Goal: Task Accomplishment & Management: Use online tool/utility

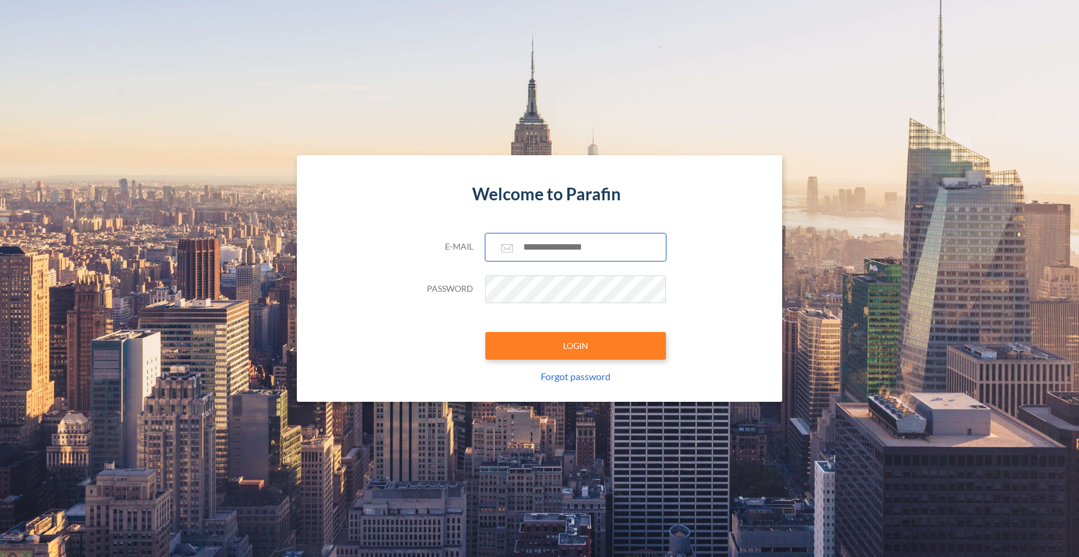
click at [531, 246] on input "text" at bounding box center [575, 248] width 181 height 28
type input "**********"
click at [566, 336] on button "LOGIN" at bounding box center [575, 346] width 181 height 28
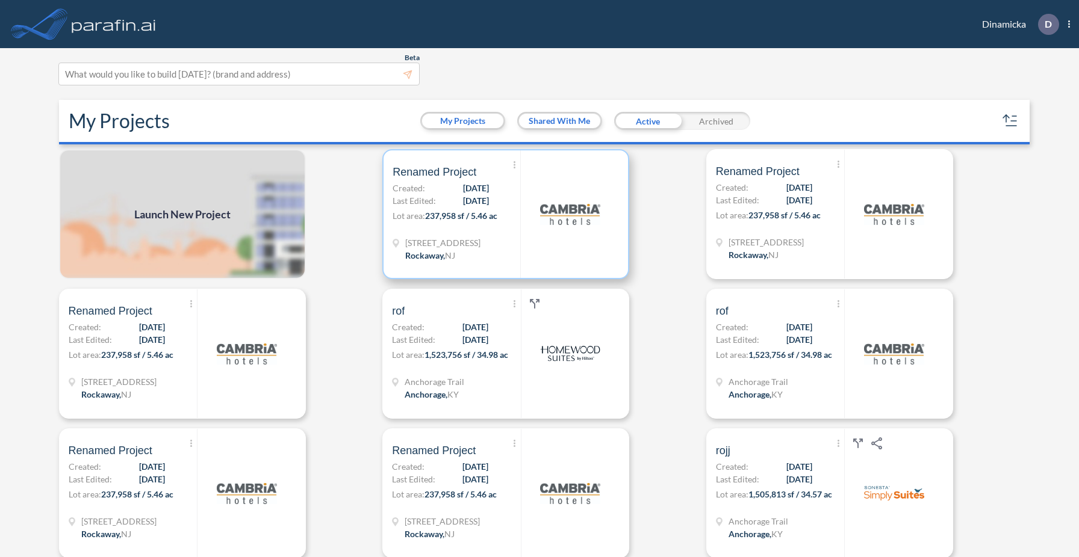
click at [529, 222] on div at bounding box center [569, 214] width 99 height 128
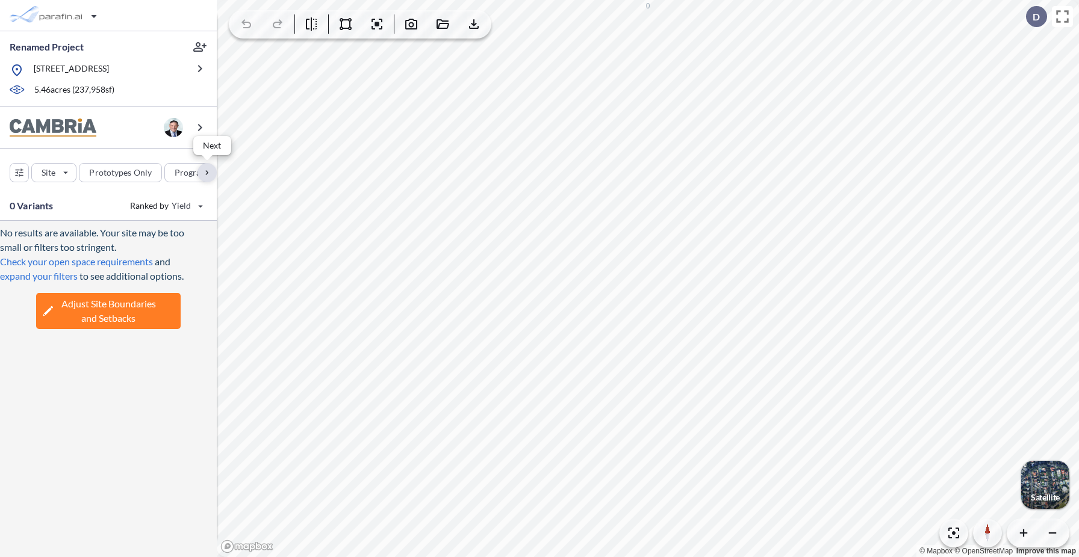
click at [205, 179] on div "button" at bounding box center [206, 172] width 19 height 19
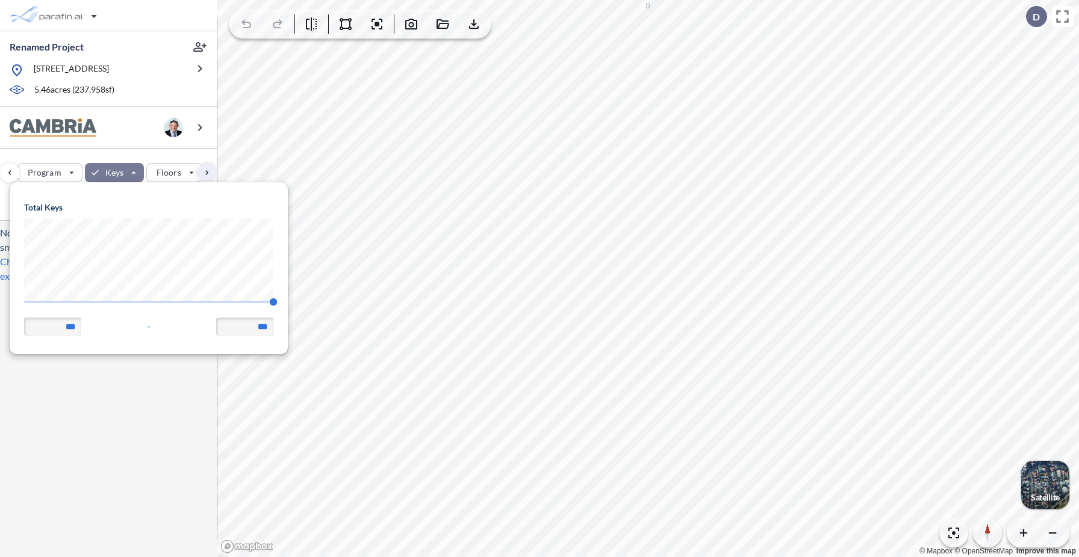
scroll to position [172, 278]
drag, startPoint x: 272, startPoint y: 299, endPoint x: 15, endPoint y: 300, distance: 257.0
click at [24, 302] on span "92 140" at bounding box center [148, 306] width 249 height 9
type input "**"
click at [137, 152] on div "Site Prototypes Only Program Keys Floors Height FAR Room mix Budget" at bounding box center [108, 170] width 217 height 43
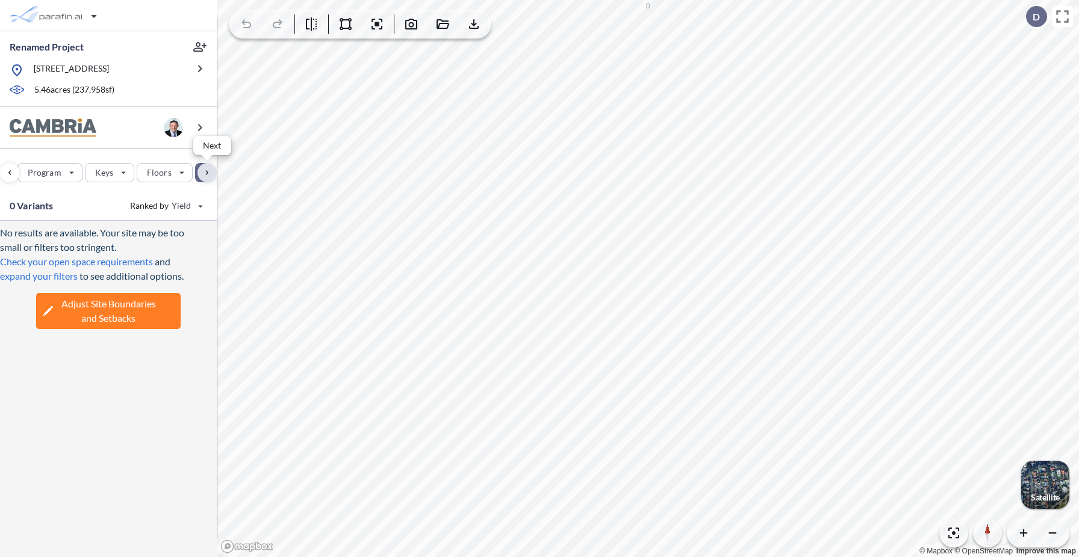
drag, startPoint x: 202, startPoint y: 167, endPoint x: 207, endPoint y: 173, distance: 8.1
click at [207, 173] on div "button" at bounding box center [206, 172] width 19 height 19
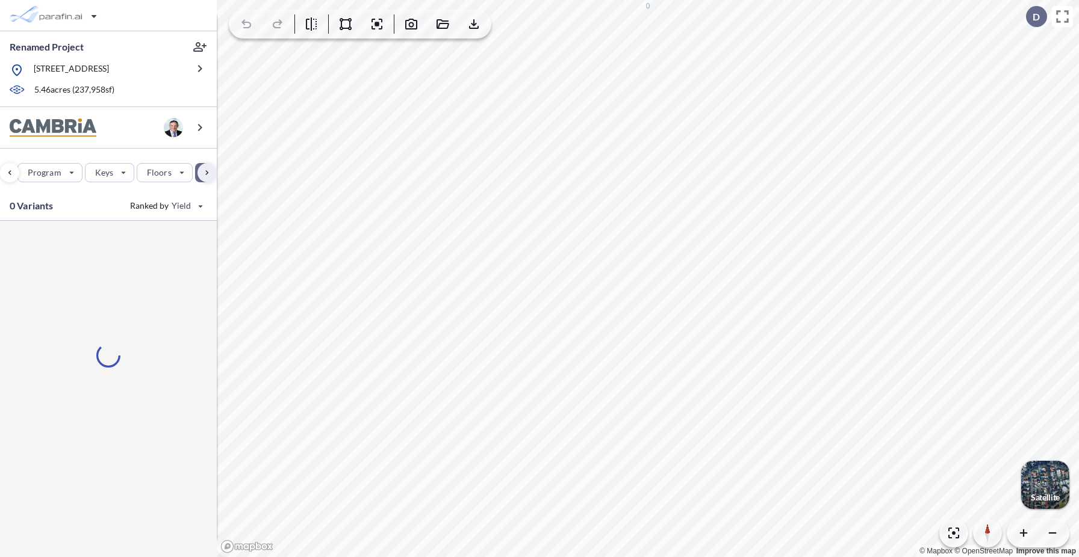
scroll to position [0, 315]
click at [73, 176] on div "button" at bounding box center [59, 172] width 67 height 19
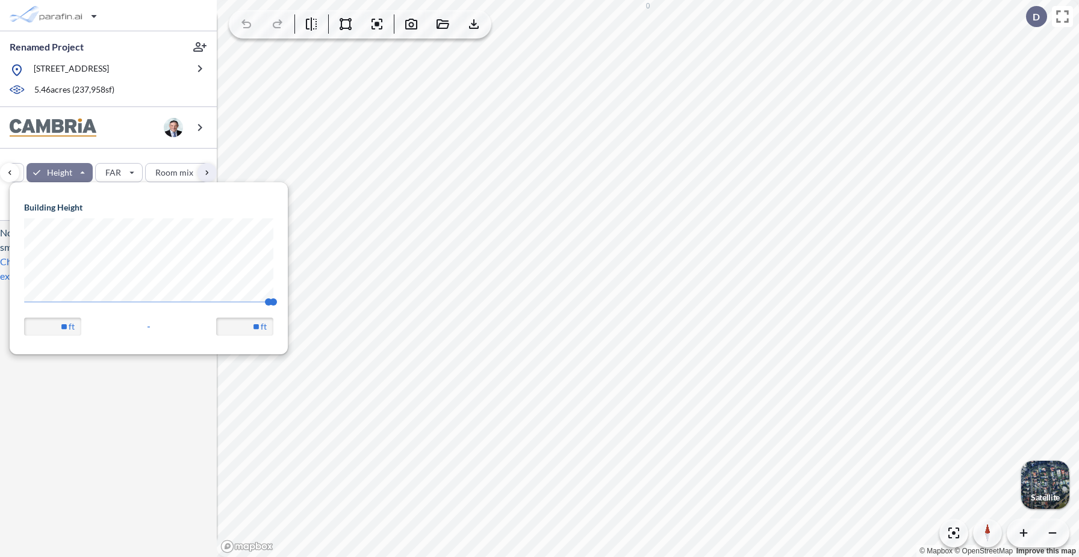
scroll to position [172, 278]
type input "**"
drag, startPoint x: 268, startPoint y: 304, endPoint x: 13, endPoint y: 308, distance: 255.2
click at [24, 308] on span "45 67.56" at bounding box center [148, 306] width 249 height 9
click at [130, 154] on div "Site Prototypes Only Program Keys Floors Height FAR Room mix Budget" at bounding box center [108, 170] width 217 height 43
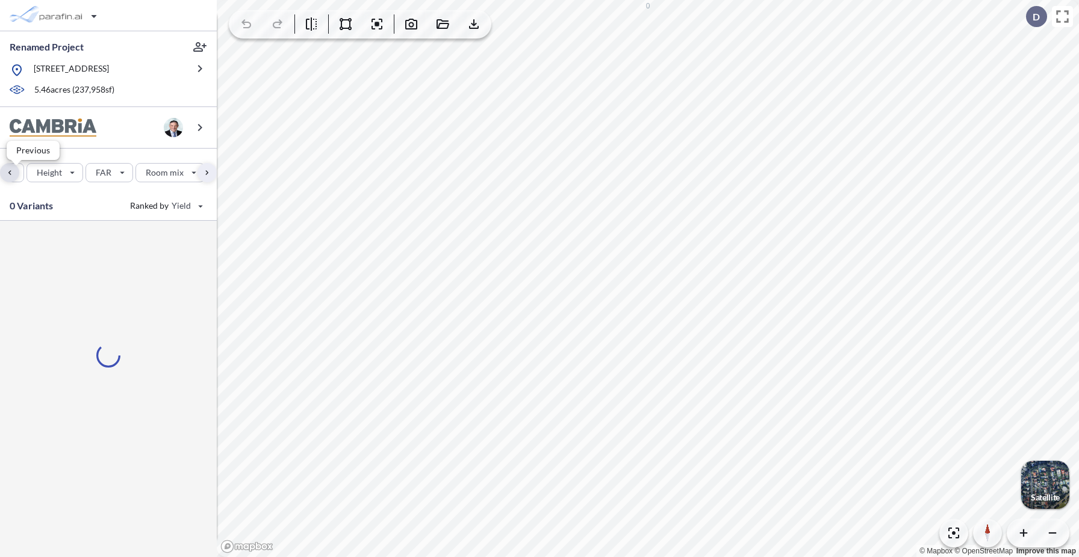
click at [11, 173] on div "button" at bounding box center [9, 172] width 19 height 19
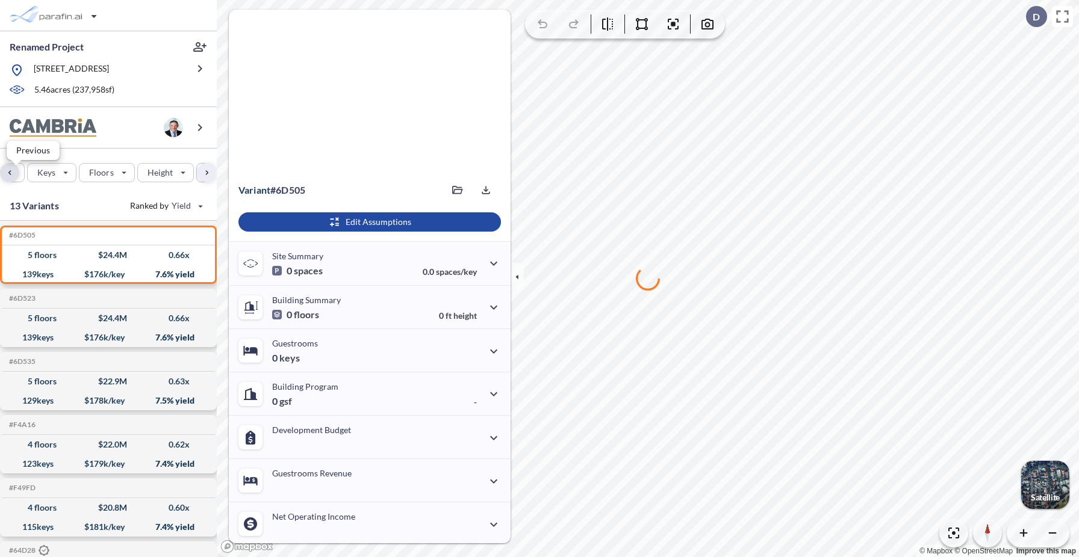
scroll to position [0, 143]
click at [606, 25] on icon "button" at bounding box center [607, 24] width 14 height 14
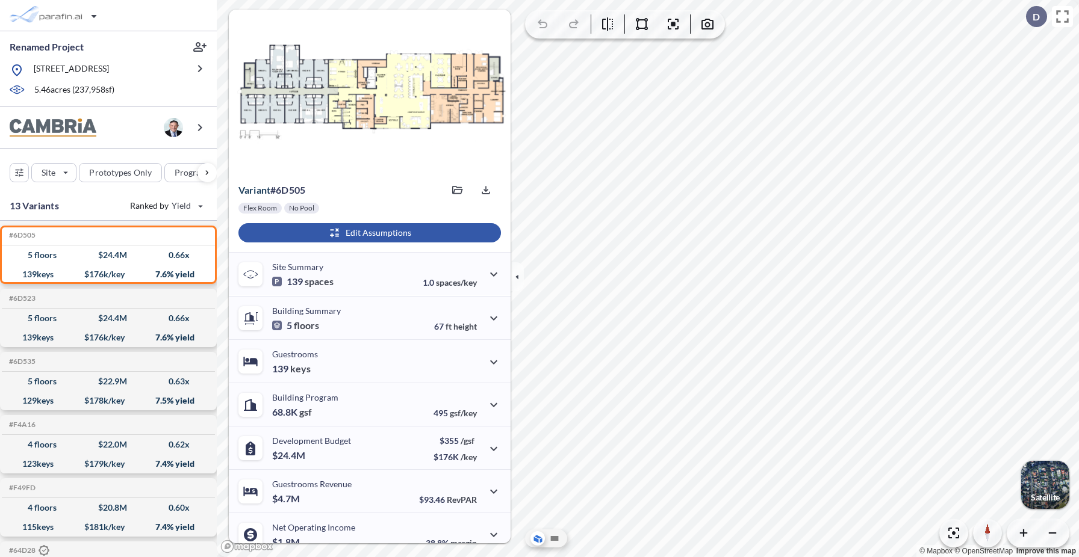
click at [404, 241] on div "button" at bounding box center [369, 232] width 262 height 19
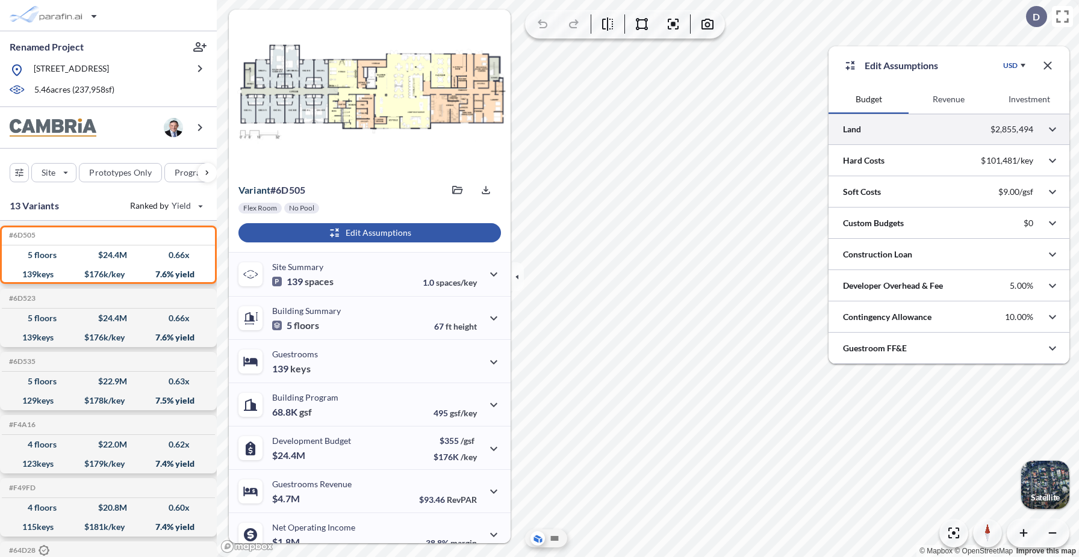
click at [958, 107] on button "Revenue" at bounding box center [948, 99] width 80 height 29
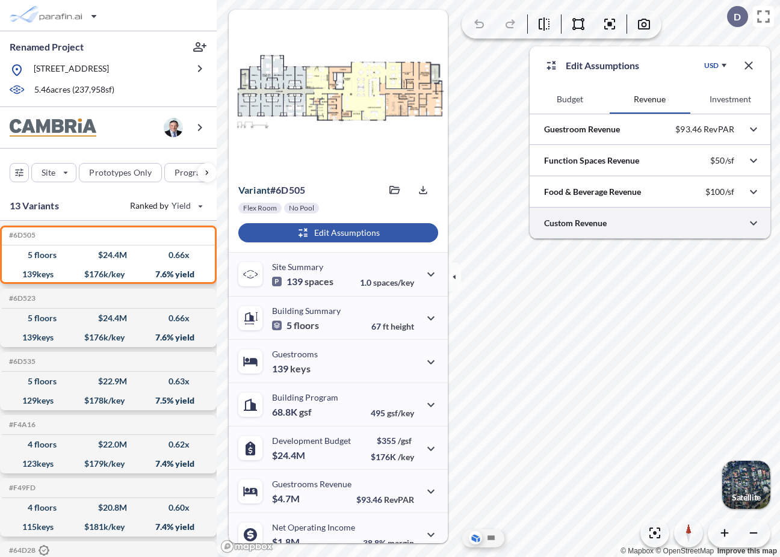
click at [615, 229] on div at bounding box center [650, 223] width 241 height 31
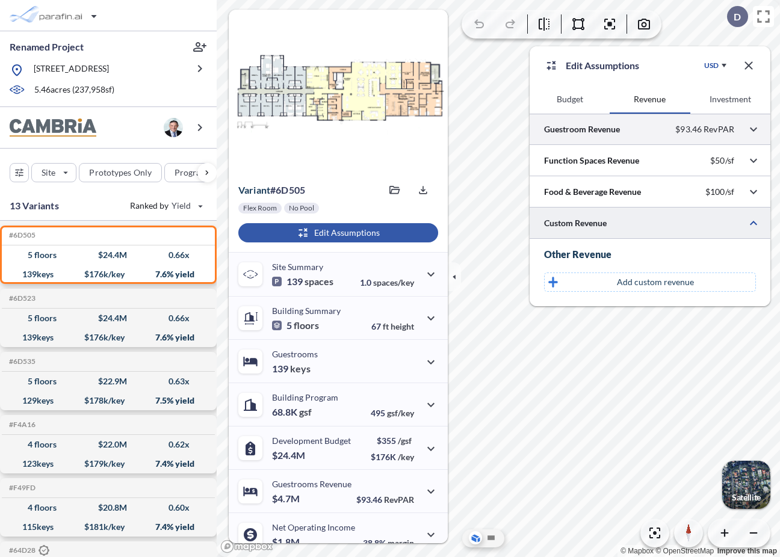
click at [620, 131] on div at bounding box center [650, 129] width 241 height 31
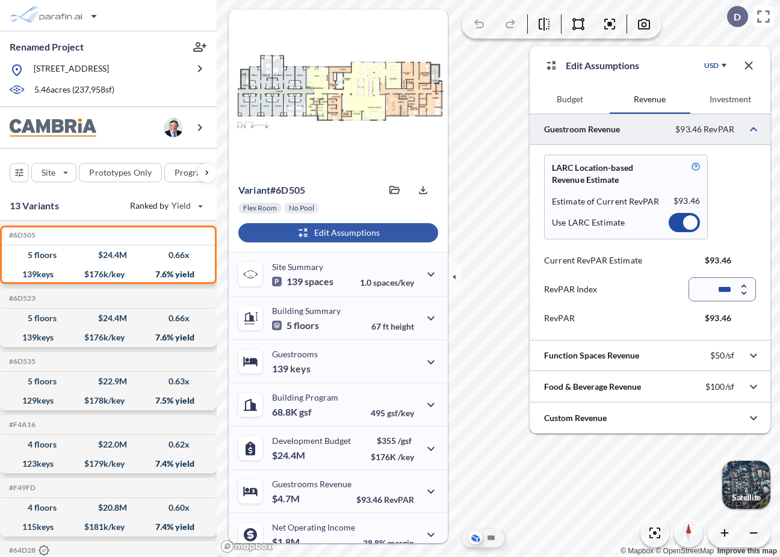
click at [620, 131] on div at bounding box center [650, 129] width 241 height 31
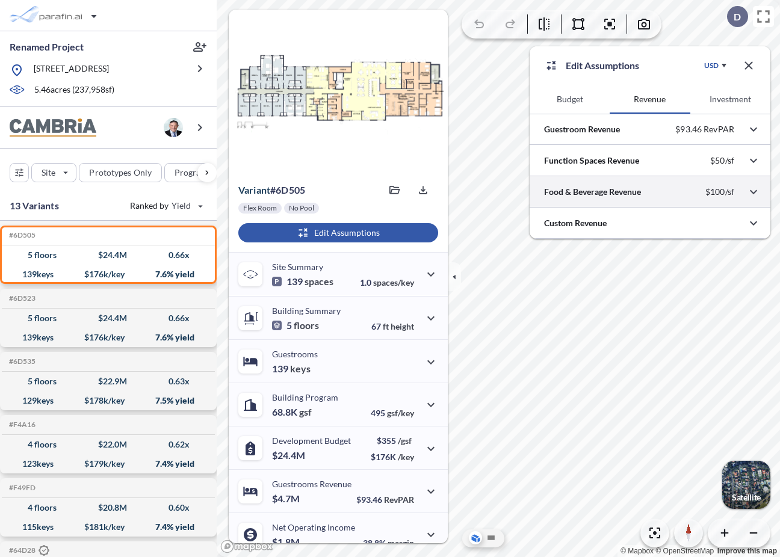
click at [612, 190] on div at bounding box center [650, 191] width 241 height 31
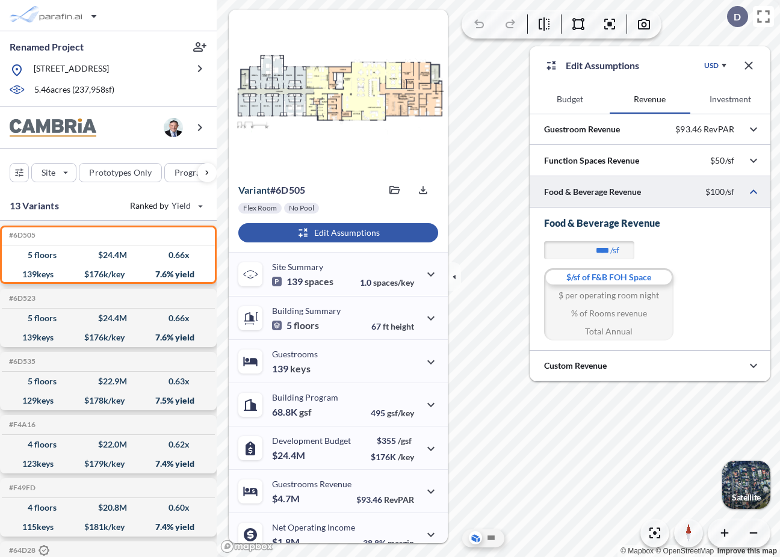
click at [572, 96] on button "Budget" at bounding box center [570, 99] width 80 height 29
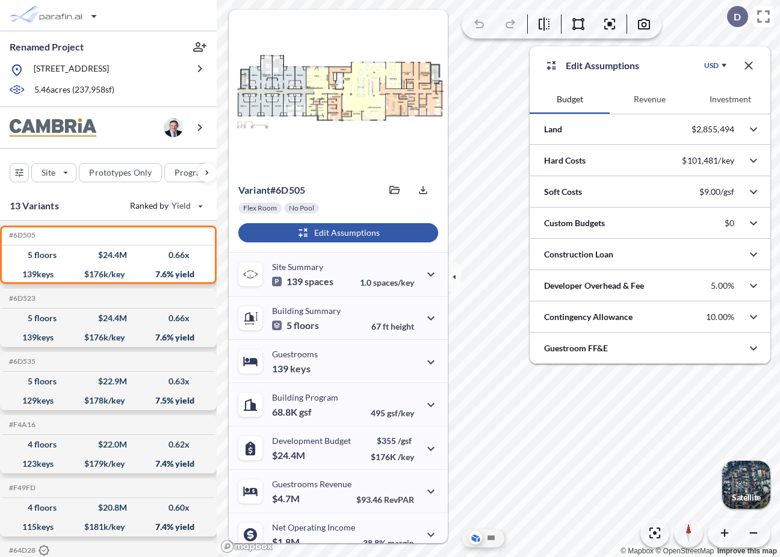
click at [661, 103] on button "Revenue" at bounding box center [650, 99] width 80 height 29
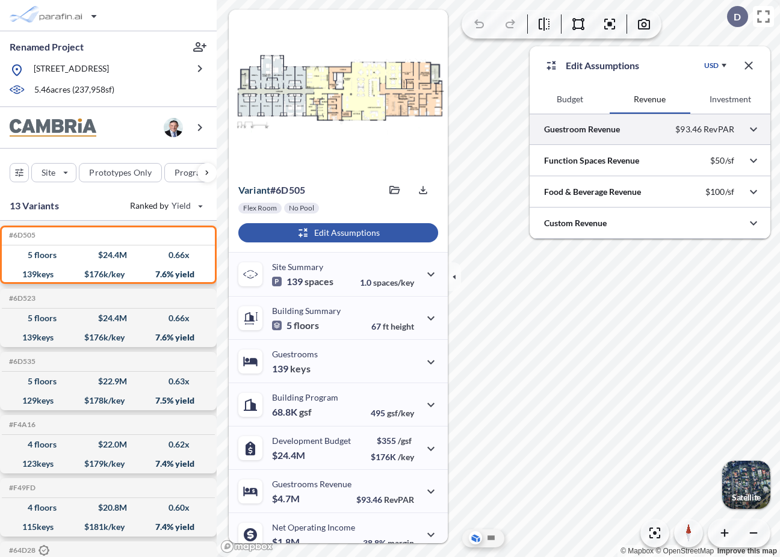
click at [618, 129] on div at bounding box center [650, 129] width 241 height 31
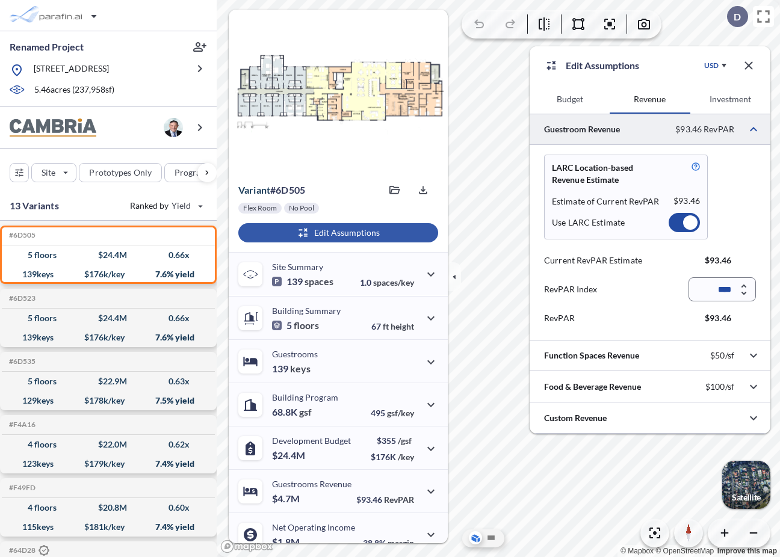
click at [680, 225] on div at bounding box center [684, 222] width 31 height 19
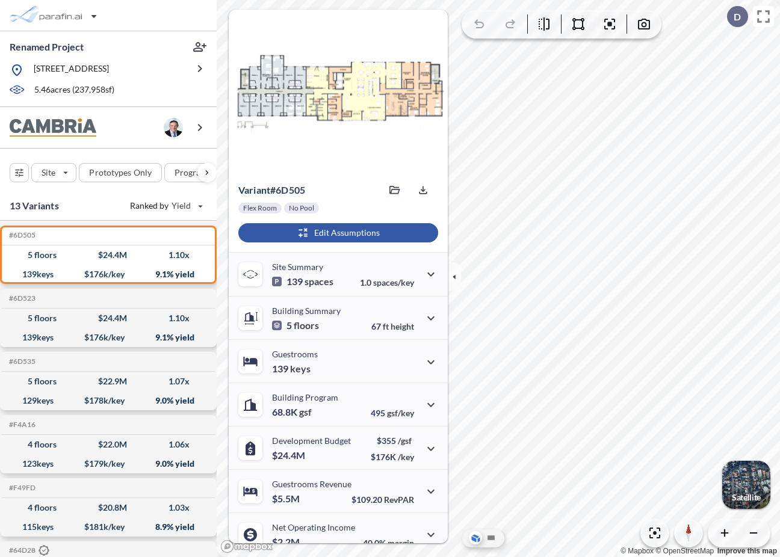
click at [365, 234] on div "button" at bounding box center [338, 232] width 200 height 19
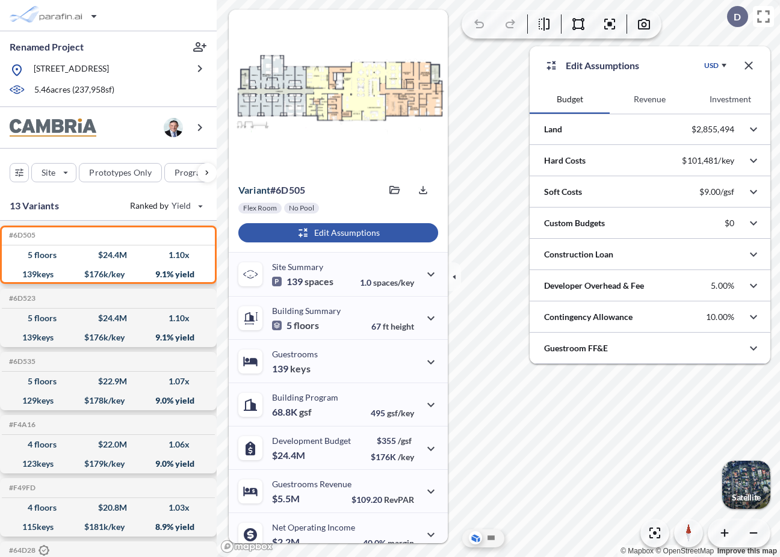
click at [655, 95] on button "Revenue" at bounding box center [650, 99] width 80 height 29
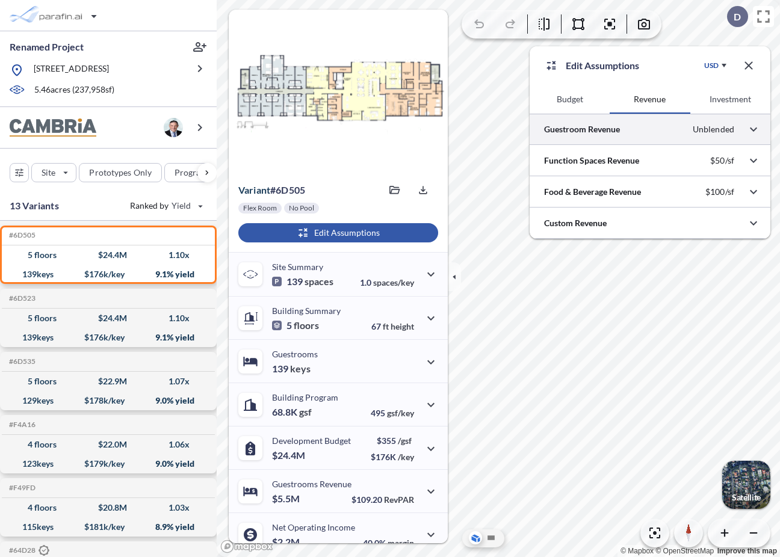
click at [627, 134] on div at bounding box center [650, 129] width 241 height 31
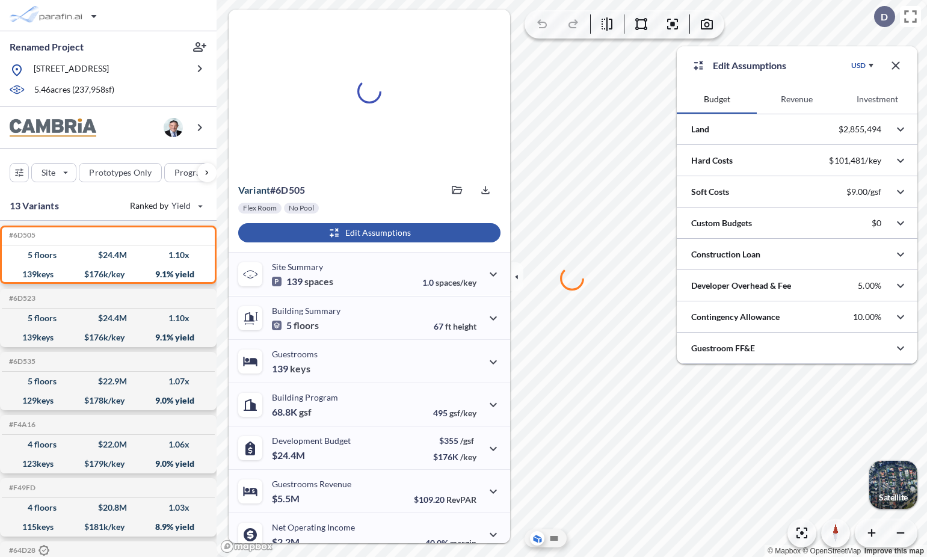
click at [786, 101] on button "Revenue" at bounding box center [797, 99] width 80 height 29
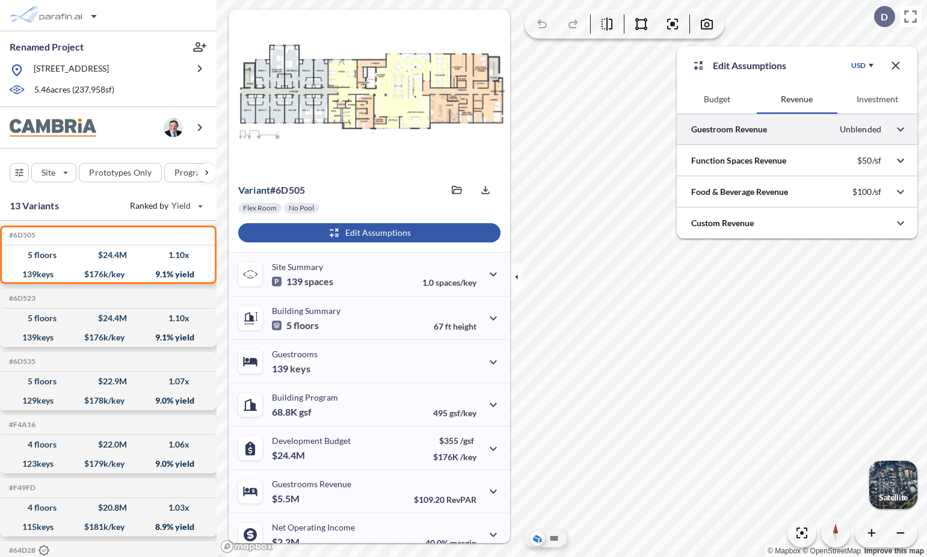
click at [761, 132] on div at bounding box center [797, 129] width 241 height 31
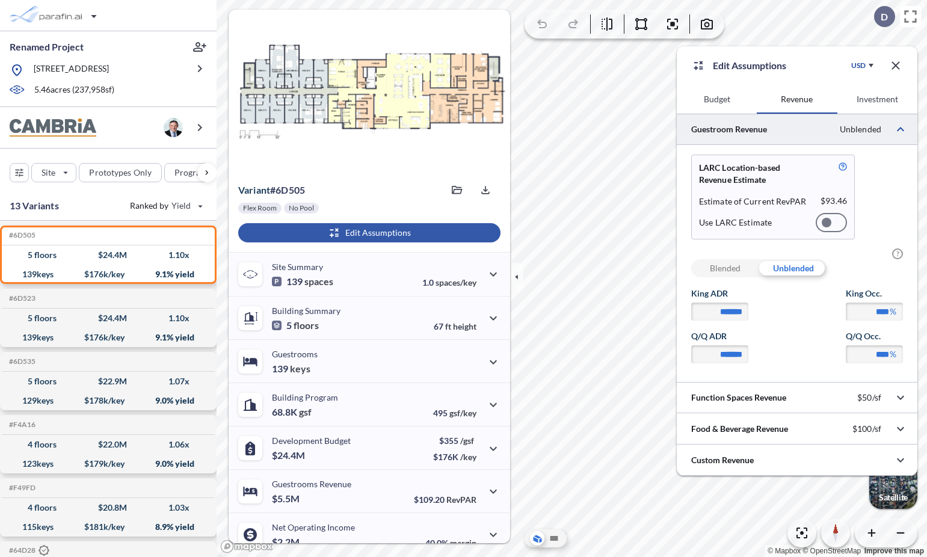
click at [897, 67] on icon "button" at bounding box center [896, 65] width 8 height 8
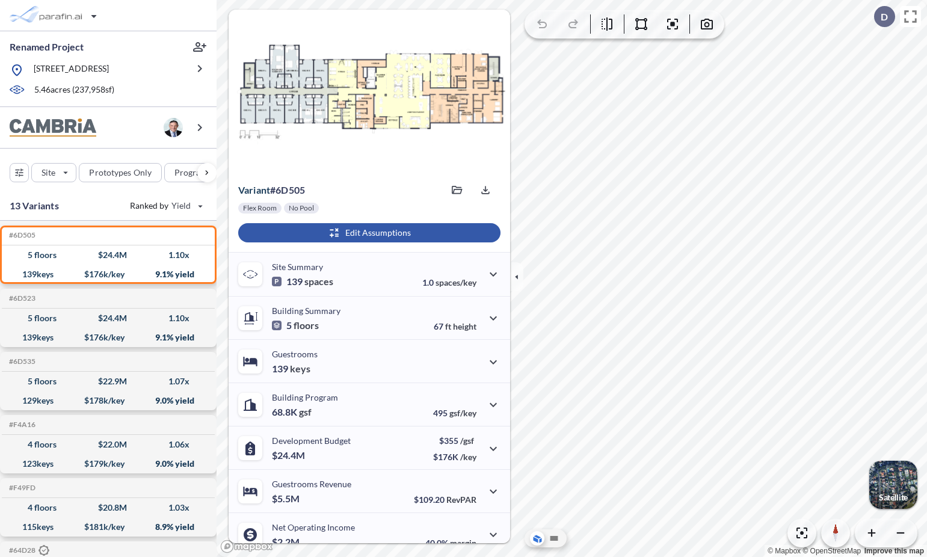
click at [350, 235] on div "button" at bounding box center [369, 232] width 262 height 19
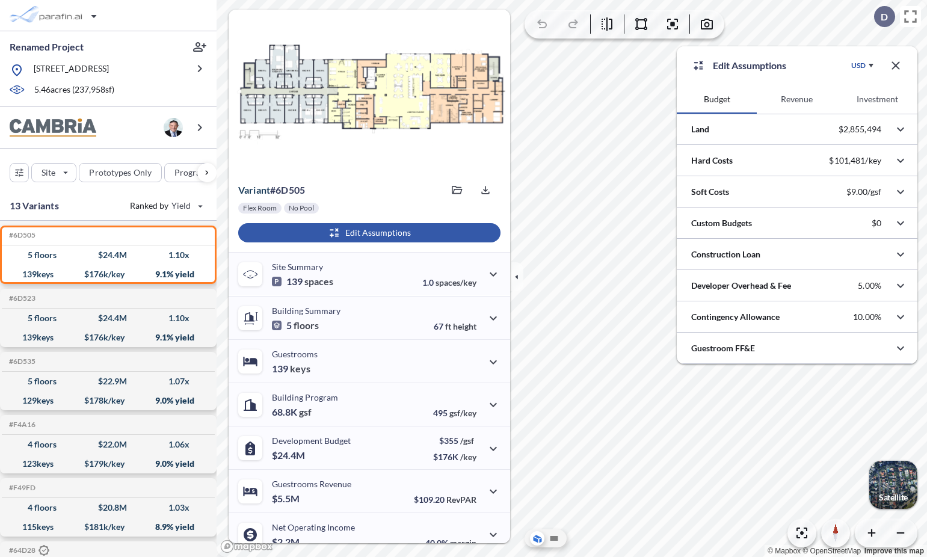
click at [805, 98] on button "Revenue" at bounding box center [797, 99] width 80 height 29
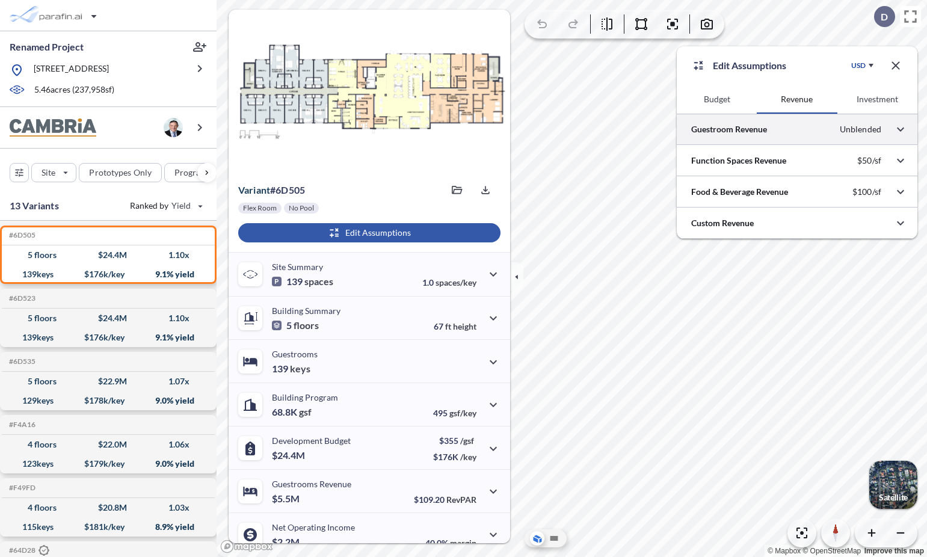
click at [776, 131] on div at bounding box center [797, 129] width 241 height 31
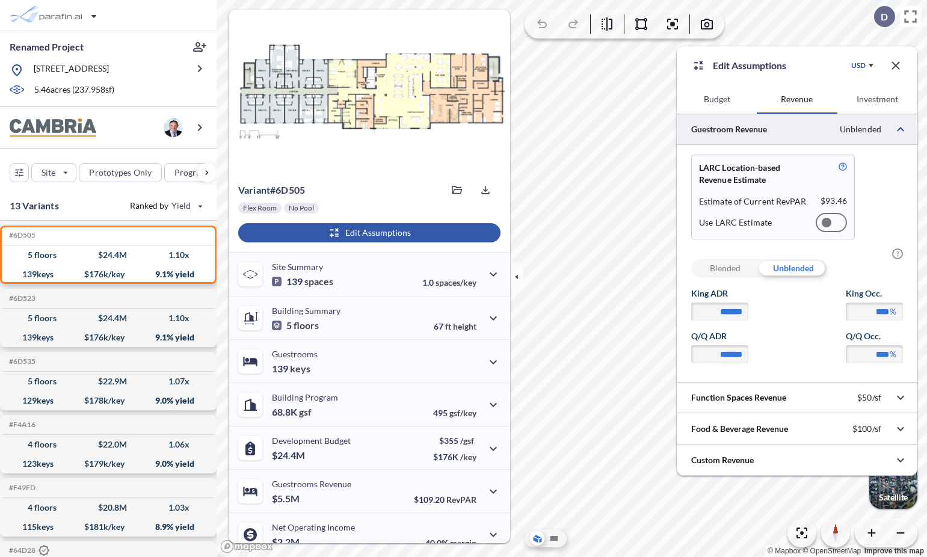
click at [831, 226] on div at bounding box center [831, 222] width 31 height 19
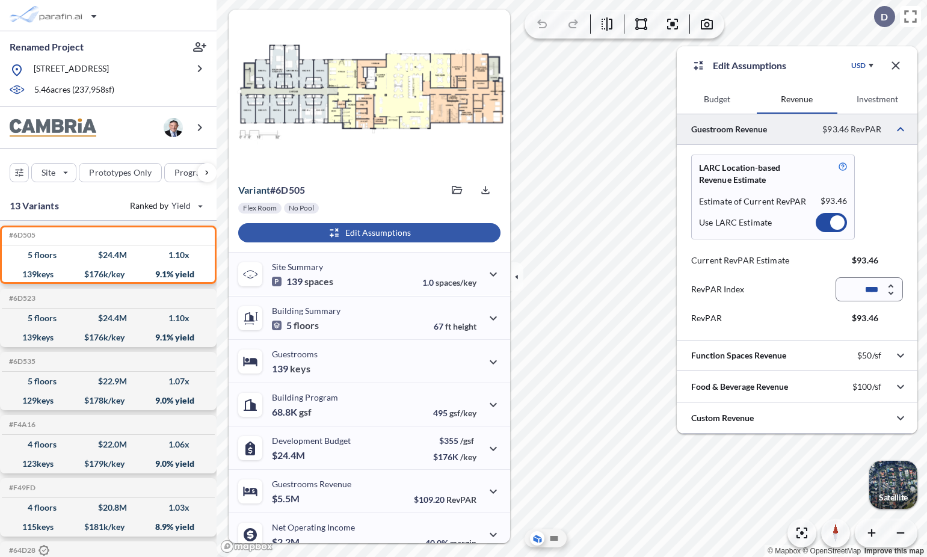
click at [831, 226] on div at bounding box center [831, 222] width 31 height 19
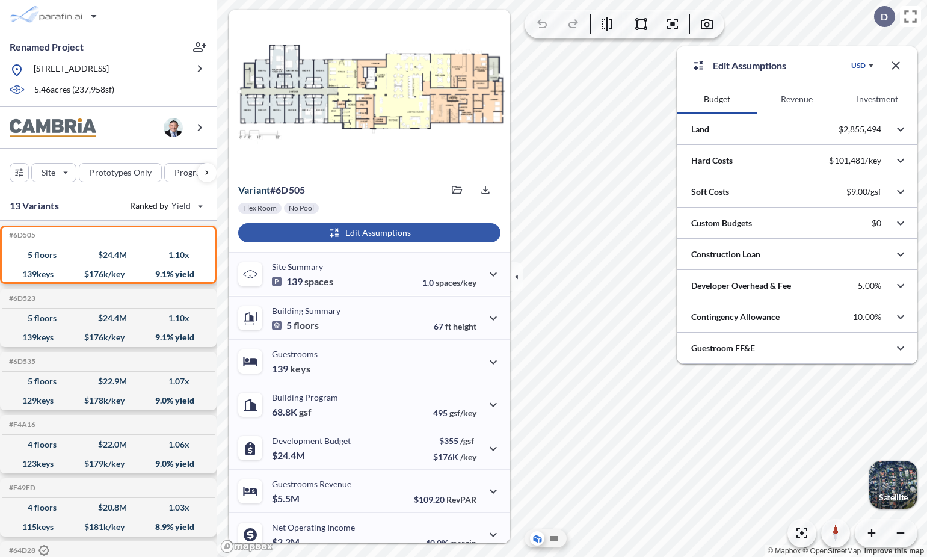
click at [803, 101] on button "Revenue" at bounding box center [797, 99] width 80 height 29
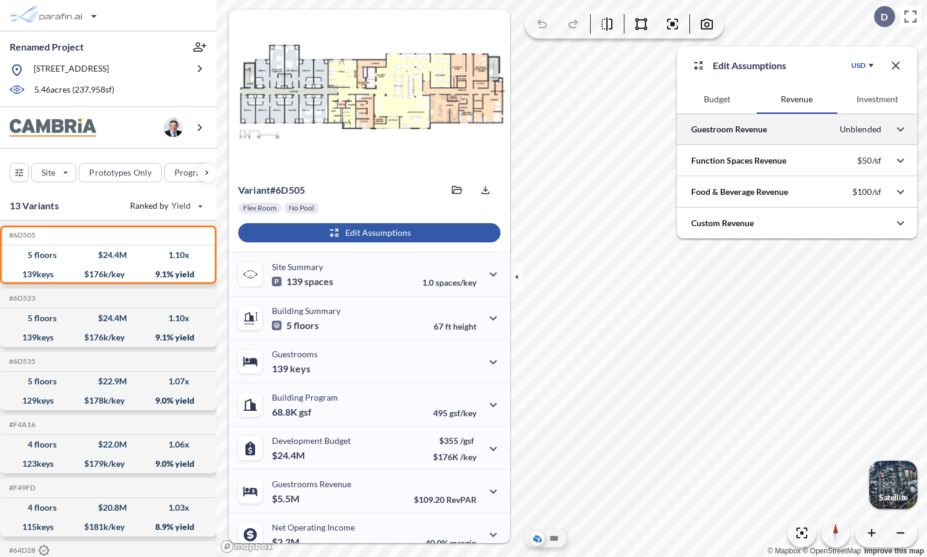
click at [784, 129] on div at bounding box center [797, 129] width 241 height 31
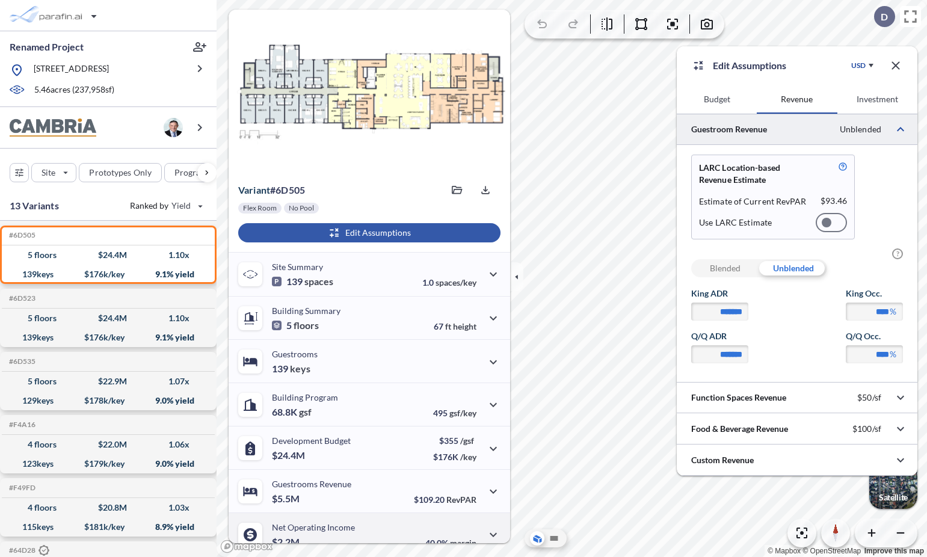
click at [895, 65] on icon "button" at bounding box center [896, 65] width 8 height 8
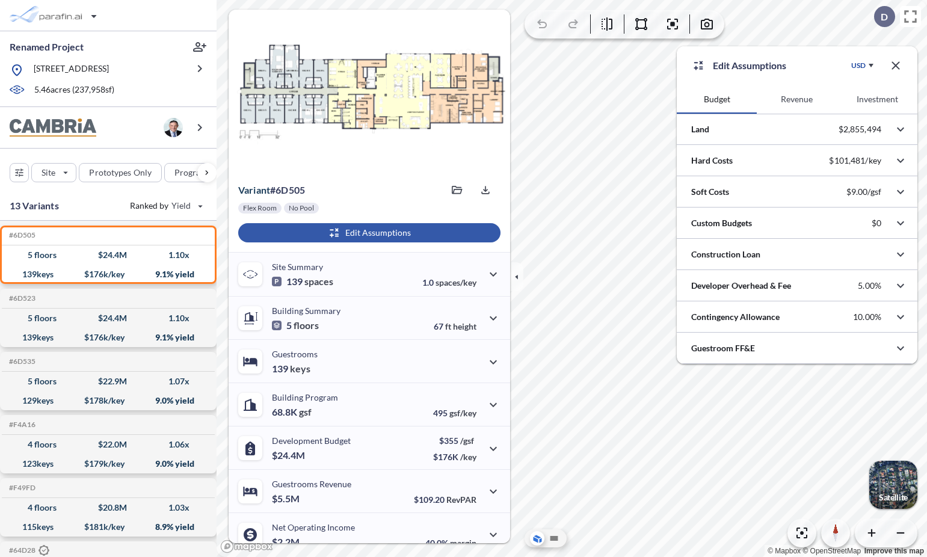
click at [802, 101] on button "Revenue" at bounding box center [797, 99] width 80 height 29
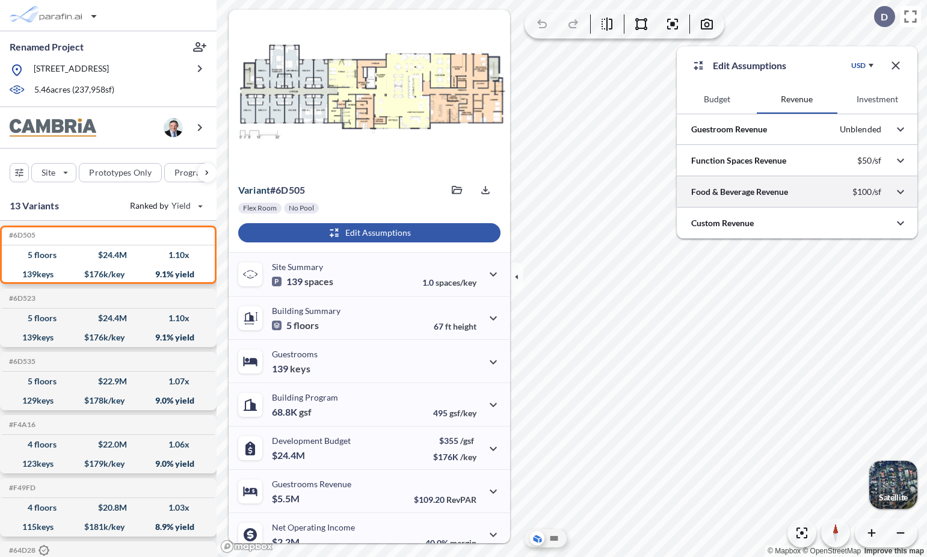
click at [743, 194] on div at bounding box center [797, 191] width 241 height 31
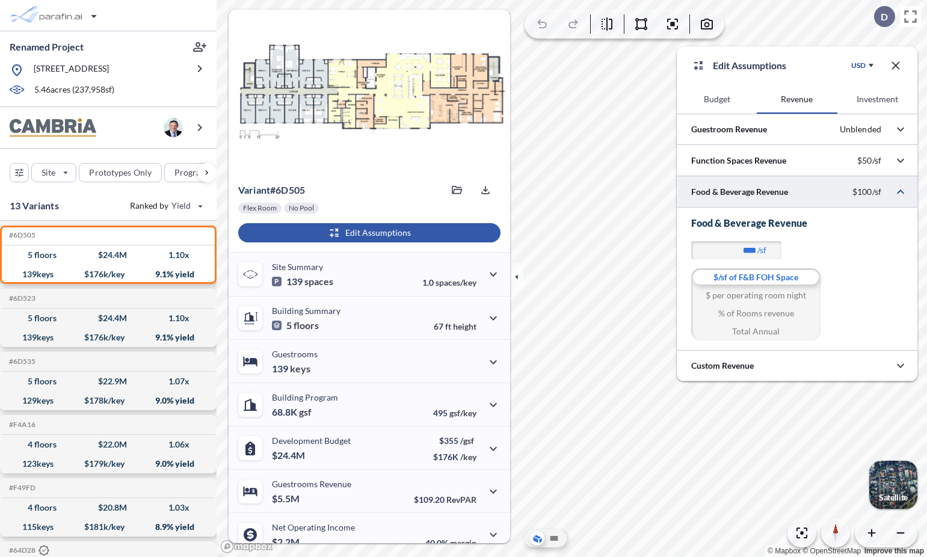
click at [743, 194] on div at bounding box center [797, 191] width 241 height 31
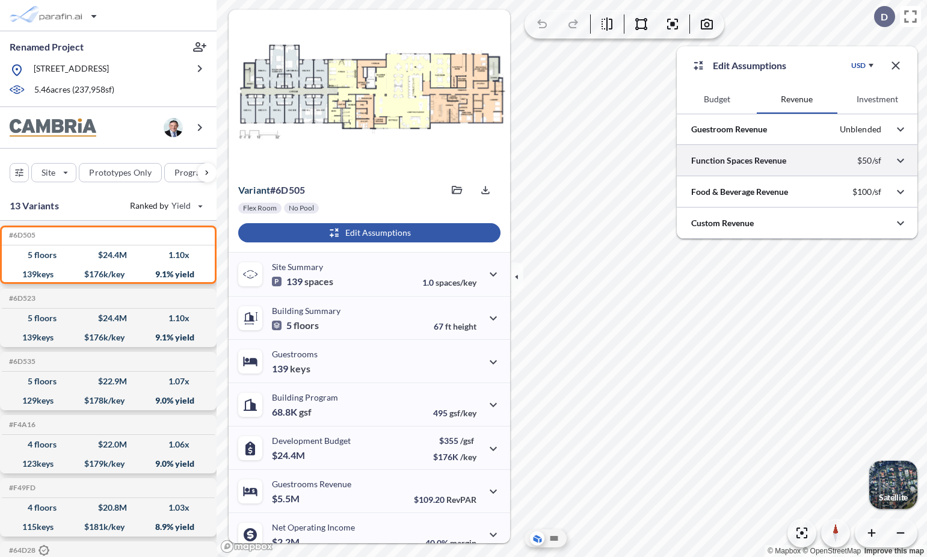
click at [754, 161] on div at bounding box center [797, 160] width 241 height 31
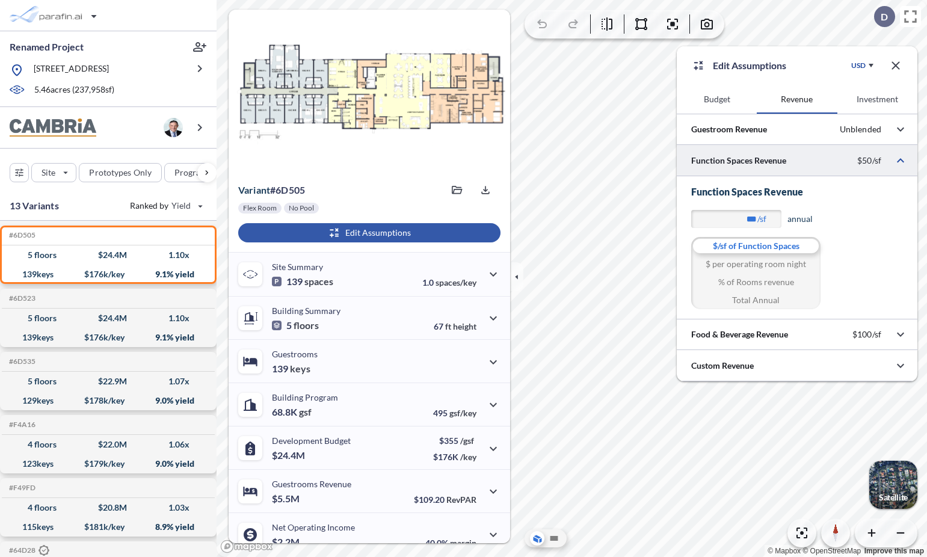
click at [754, 161] on div at bounding box center [797, 160] width 241 height 31
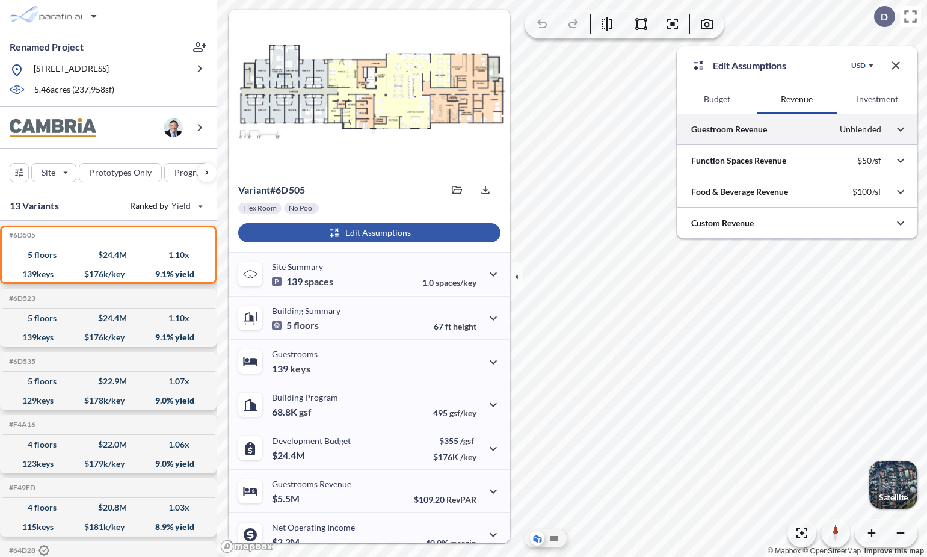
click at [752, 134] on div at bounding box center [797, 129] width 241 height 31
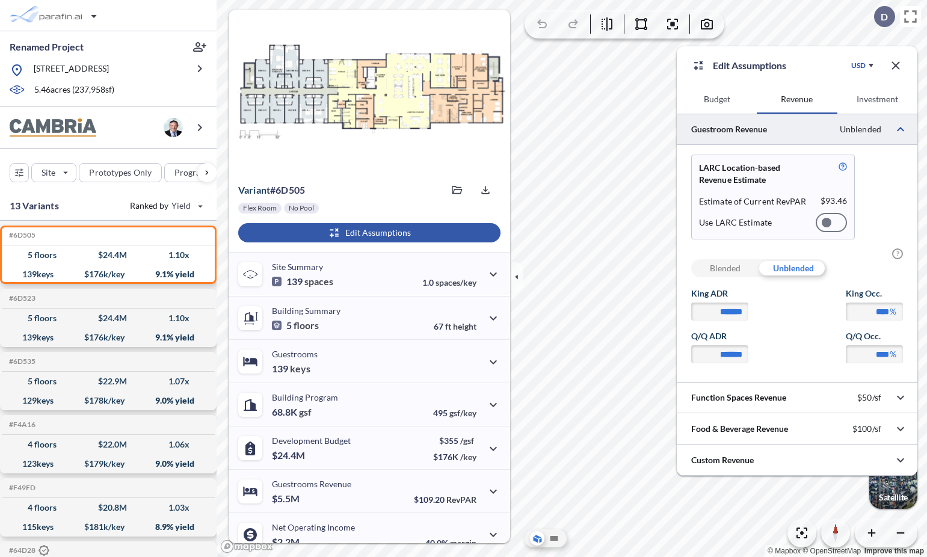
click at [837, 224] on div at bounding box center [831, 222] width 31 height 19
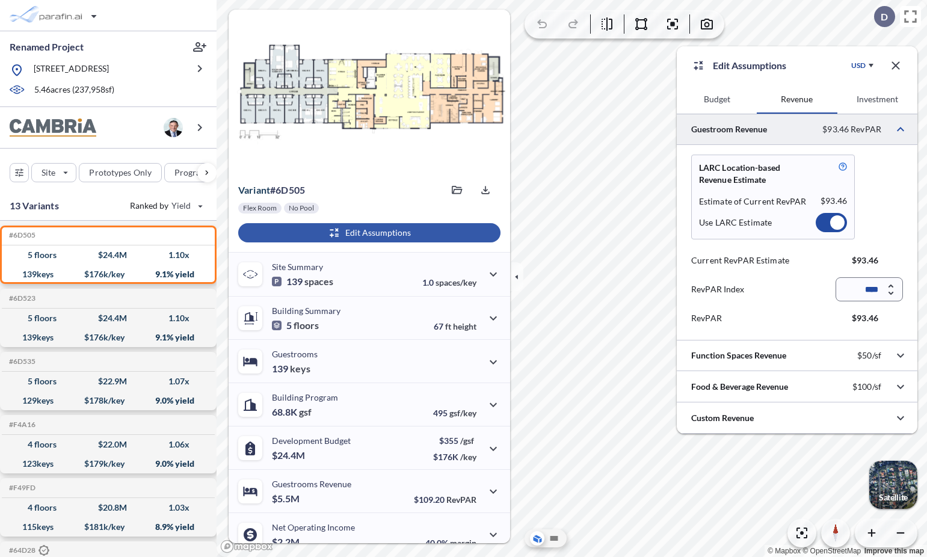
click at [837, 224] on div at bounding box center [838, 222] width 14 height 14
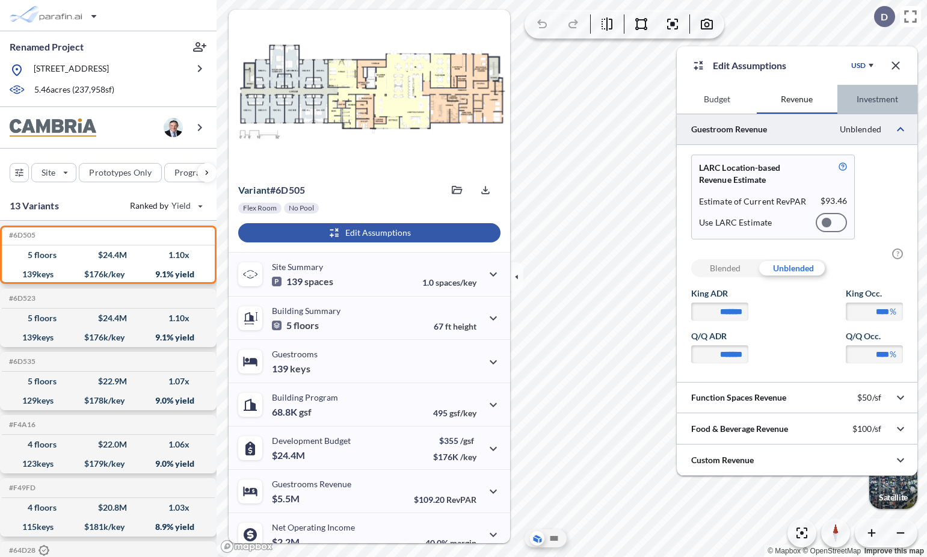
click at [888, 96] on button "Investment" at bounding box center [878, 99] width 80 height 29
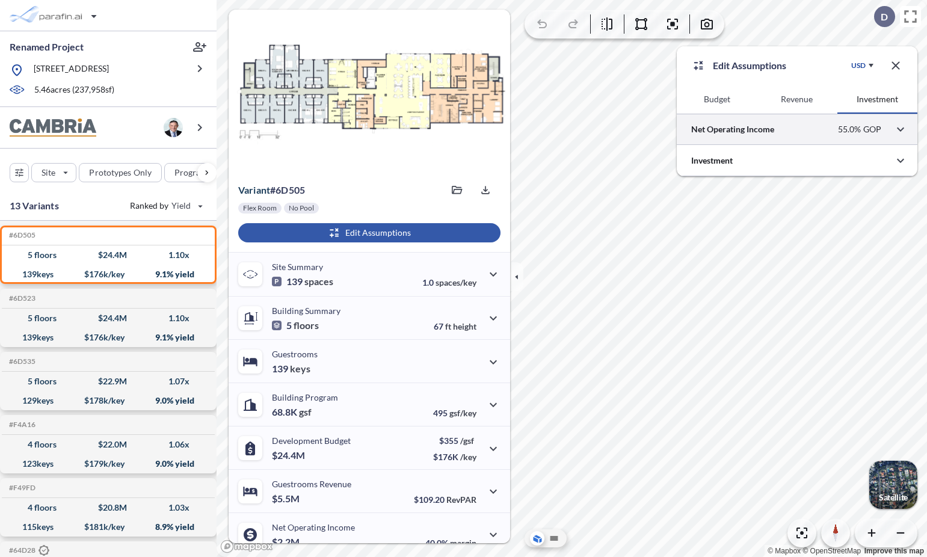
click at [735, 132] on div at bounding box center [797, 129] width 241 height 31
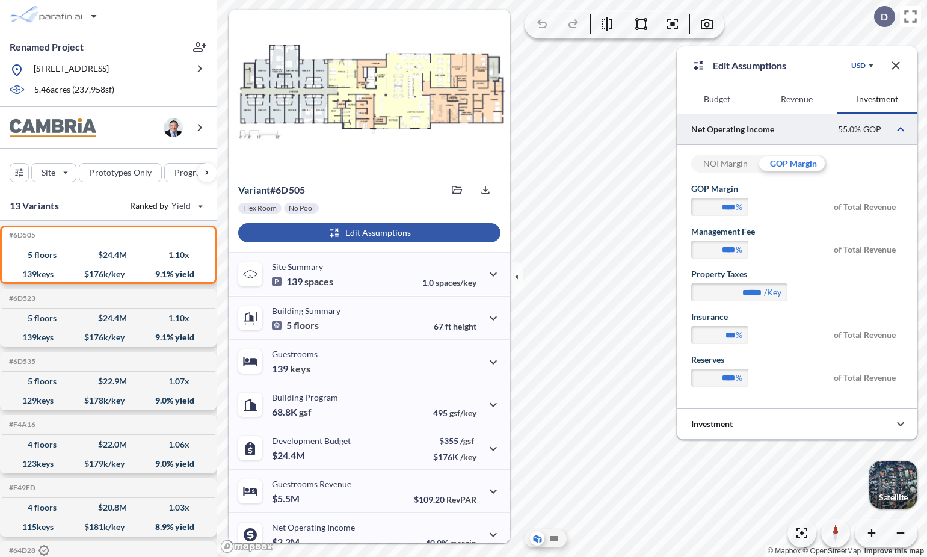
click at [729, 164] on div "NOI Margin" at bounding box center [726, 164] width 68 height 18
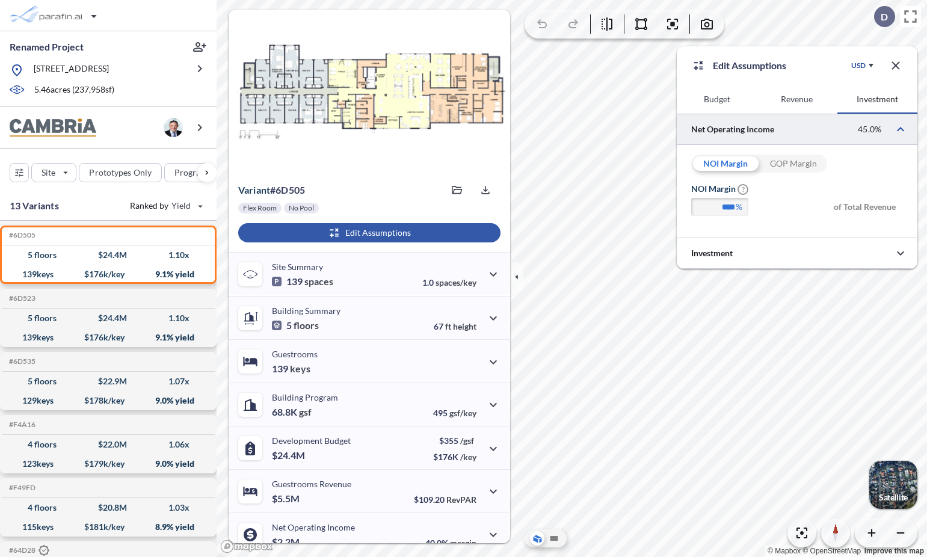
click at [797, 169] on div "GOP Margin" at bounding box center [794, 164] width 68 height 18
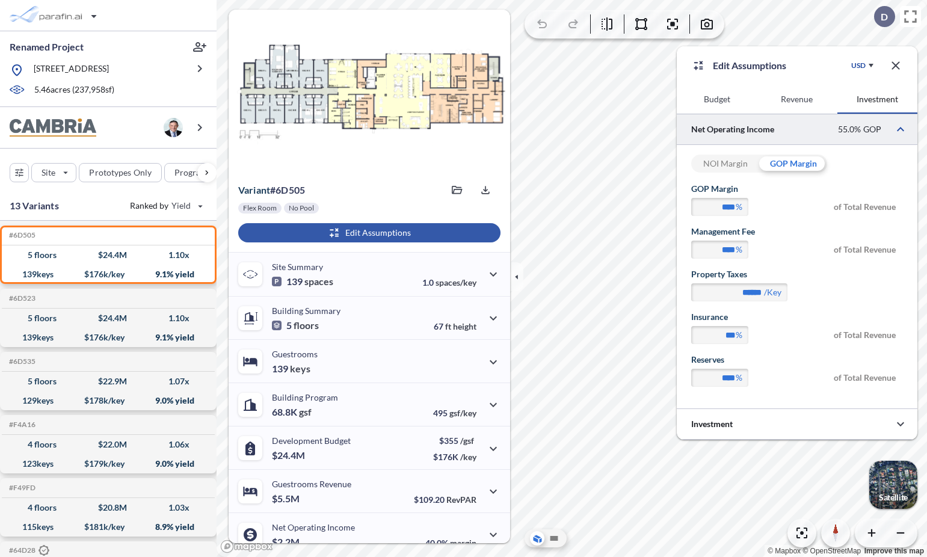
click at [729, 155] on div "NOI Margin" at bounding box center [726, 164] width 68 height 18
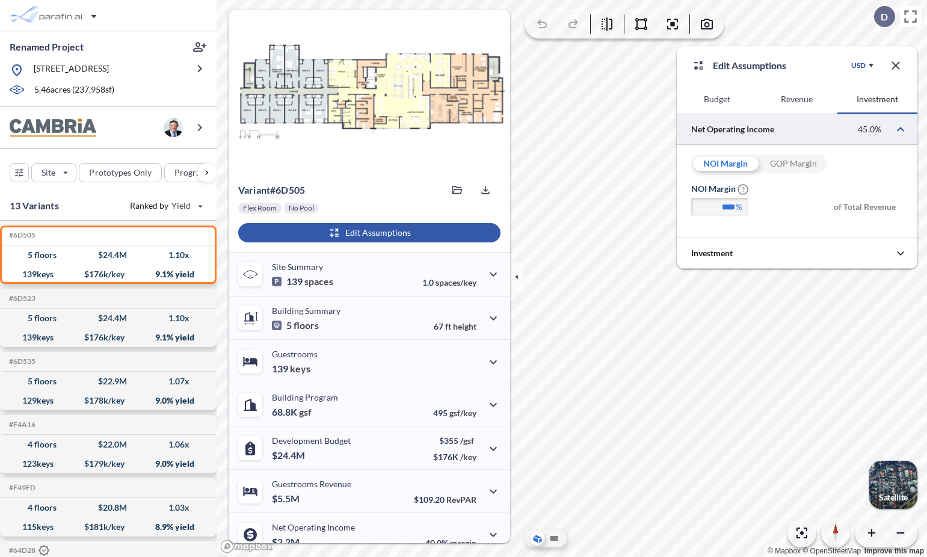
click at [773, 165] on div "GOP Margin" at bounding box center [794, 164] width 68 height 18
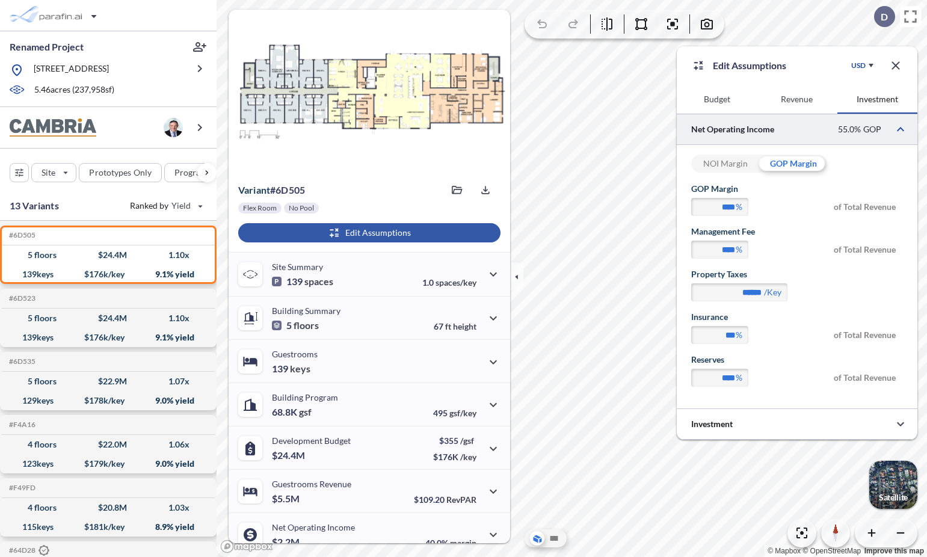
click at [736, 163] on div "NOI Margin" at bounding box center [726, 164] width 68 height 18
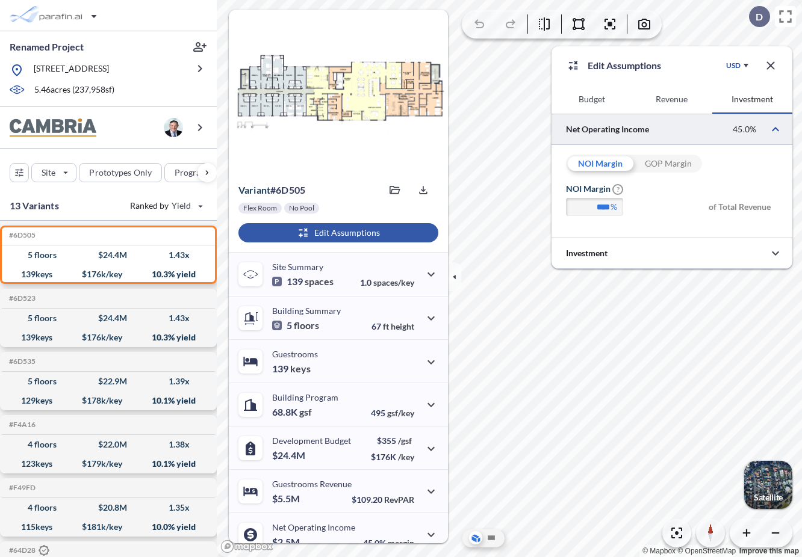
click at [660, 163] on div "GOP Margin" at bounding box center [668, 164] width 68 height 18
type input "****"
